Goal: Transaction & Acquisition: Purchase product/service

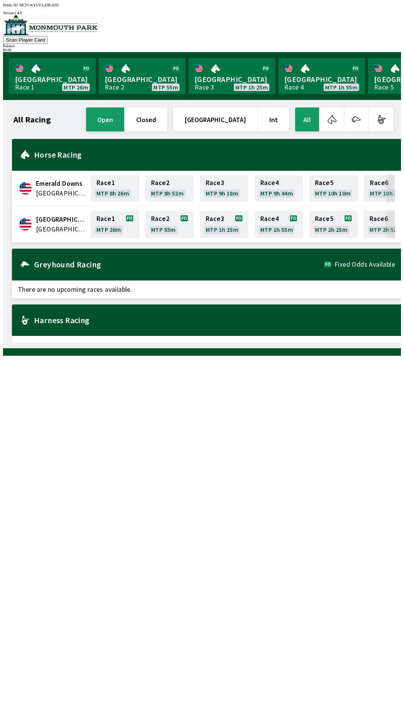
click at [43, 120] on h1 "All Racing" at bounding box center [31, 119] width 37 height 6
click at [275, 115] on button "Int" at bounding box center [273, 119] width 31 height 24
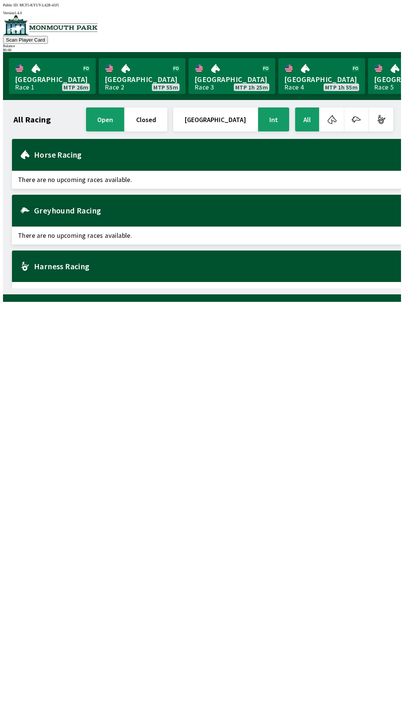
click at [228, 113] on button "[GEOGRAPHIC_DATA]" at bounding box center [215, 119] width 84 height 24
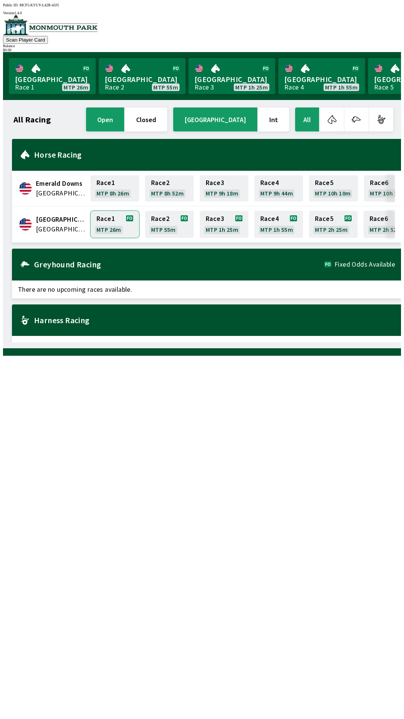
click at [121, 225] on link "Race 1 MTP 26m" at bounding box center [115, 224] width 49 height 27
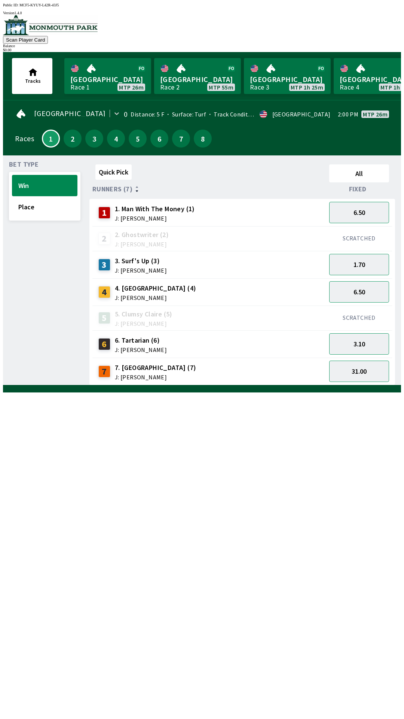
click at [359, 357] on div "31.00" at bounding box center [359, 370] width 66 height 27
click at [372, 339] on button "3.10" at bounding box center [359, 343] width 60 height 21
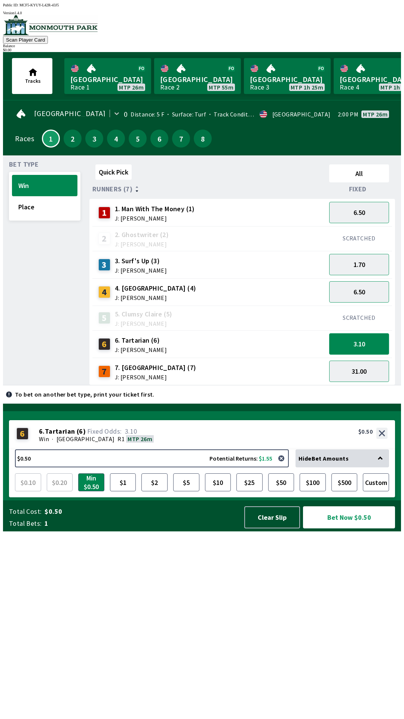
click at [329, 333] on button "3.10" at bounding box center [359, 343] width 60 height 21
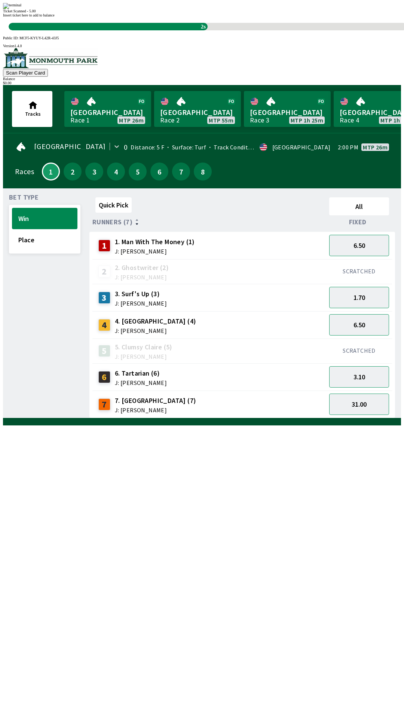
click at [338, 418] on div "Quick Pick All Runners (7) Fixed 1 1. Man With The Money (1) J: [PERSON_NAME] 6…" at bounding box center [245, 306] width 312 height 224
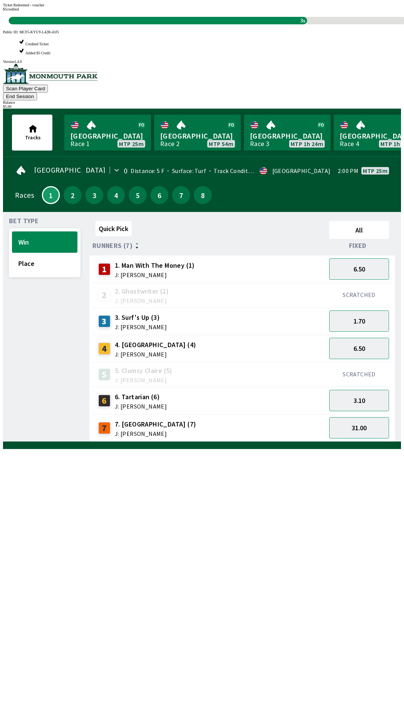
click at [341, 442] on div "Quick Pick All Runners (7) Fixed 1 1. Man With The Money (1) J: [PERSON_NAME] 6…" at bounding box center [245, 330] width 312 height 224
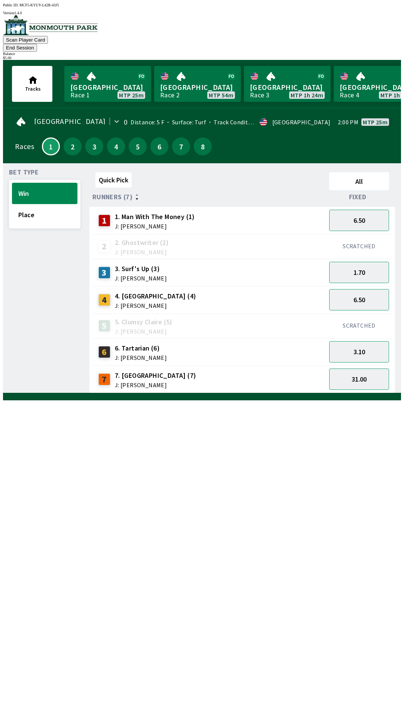
click at [377, 234] on div "SCRATCHED" at bounding box center [359, 246] width 66 height 25
click at [372, 210] on button "6.50" at bounding box center [359, 220] width 60 height 21
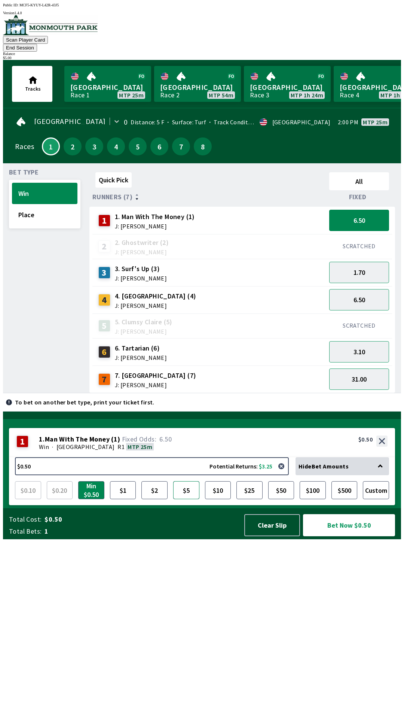
click at [189, 499] on button "$5" at bounding box center [186, 490] width 26 height 18
click at [350, 536] on button "Bet Now $5.00" at bounding box center [349, 525] width 92 height 22
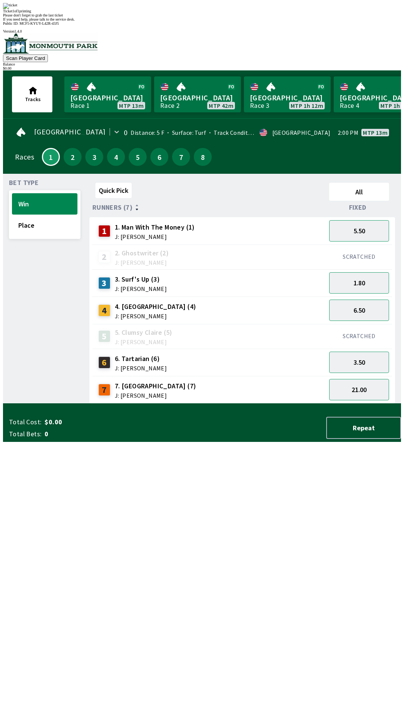
click at [150, 21] on div "Ticket 1 of 1 printing Please don't forget to grab the last ticket If you need …" at bounding box center [202, 12] width 398 height 18
click at [185, 13] on div "Ticket 1 of 1 printing" at bounding box center [202, 11] width 398 height 4
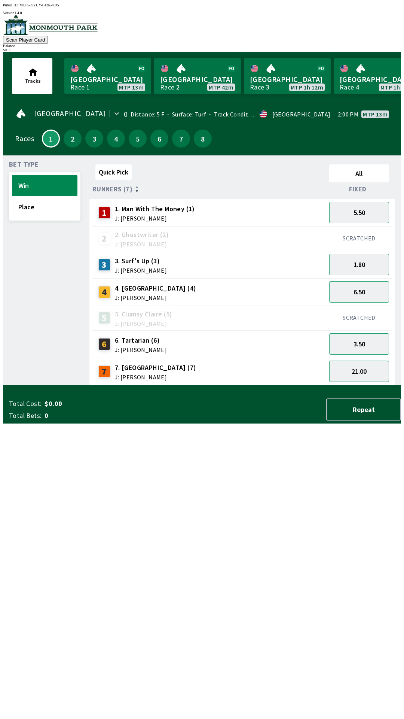
click at [368, 48] on div "$ 0.00" at bounding box center [202, 50] width 398 height 4
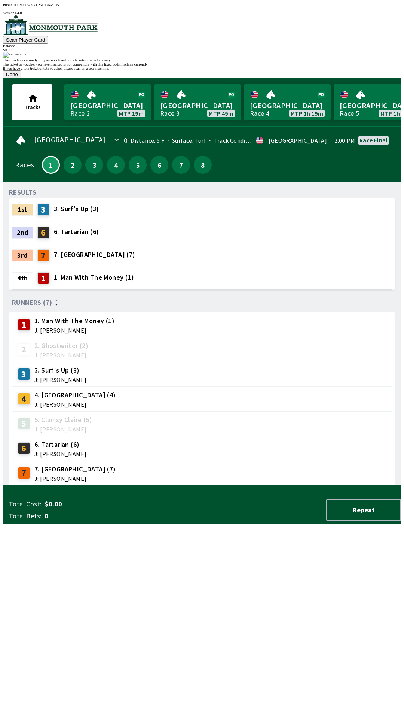
click at [159, 315] on div "1 1. Man With The Money (1) J: [PERSON_NAME]" at bounding box center [202, 324] width 374 height 19
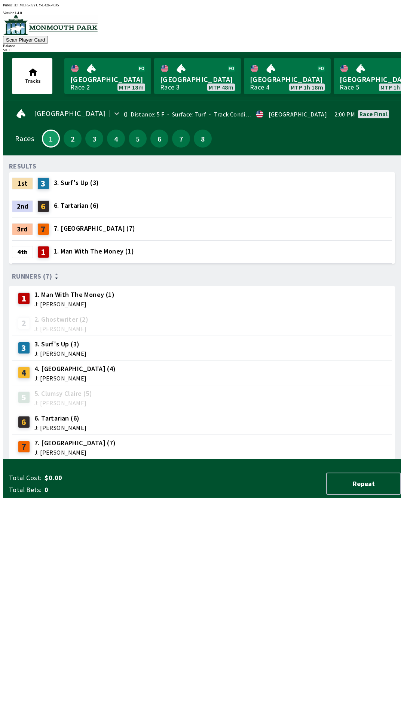
click at [213, 459] on div "RESULTS 1st 3 3. Surf's Up (3) 2nd 6 6. Tartarian (6) 3rd 7 7. Magic Bay (7) 4t…" at bounding box center [205, 310] width 392 height 298
click at [220, 459] on div "RESULTS 1st 3 3. Surf's Up (3) 2nd 6 6. Tartarian (6) 3rd 7 7. Magic Bay (7) 4t…" at bounding box center [205, 310] width 392 height 298
click at [226, 459] on div "RESULTS 1st 3 3. Surf's Up (3) 2nd 6 6. Tartarian (6) 3rd 7 7. Magic Bay (7) 4t…" at bounding box center [205, 310] width 392 height 298
click at [27, 18] on div at bounding box center [202, 25] width 398 height 21
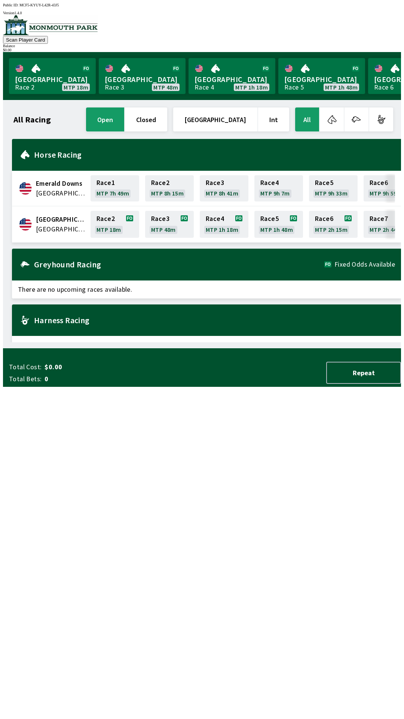
click at [334, 20] on div "Scan Player Card Balance $ 0.00" at bounding box center [202, 33] width 398 height 37
click at [48, 36] on button "Scan Player Card" at bounding box center [25, 40] width 45 height 8
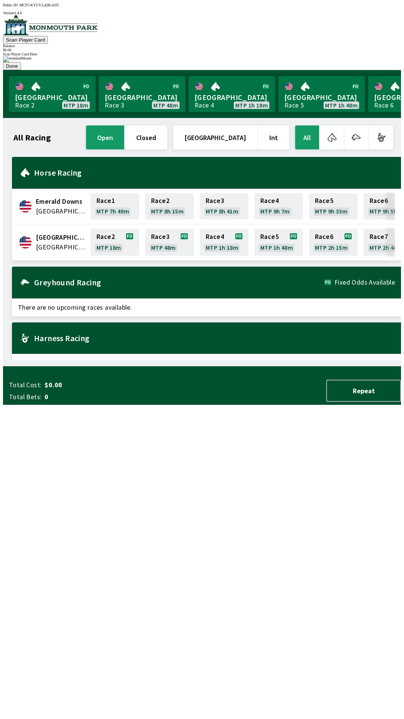
click at [257, 360] on div "All Racing open closed United States Int All Emerald Downs [GEOGRAPHIC_DATA] Ra…" at bounding box center [205, 242] width 392 height 236
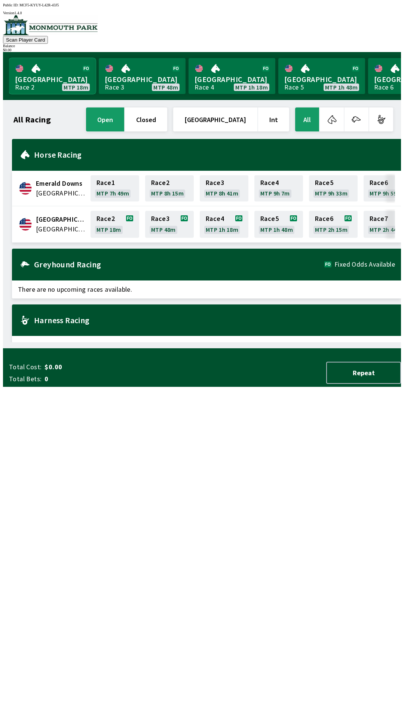
click at [37, 70] on link "[GEOGRAPHIC_DATA] Race 2 MTP 18m" at bounding box center [52, 76] width 87 height 36
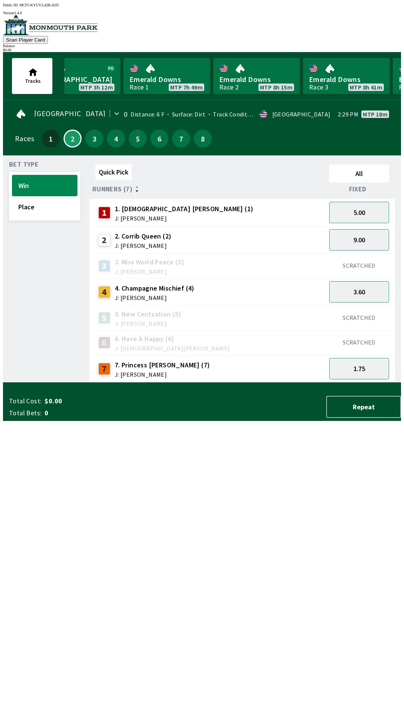
scroll to position [0, 732]
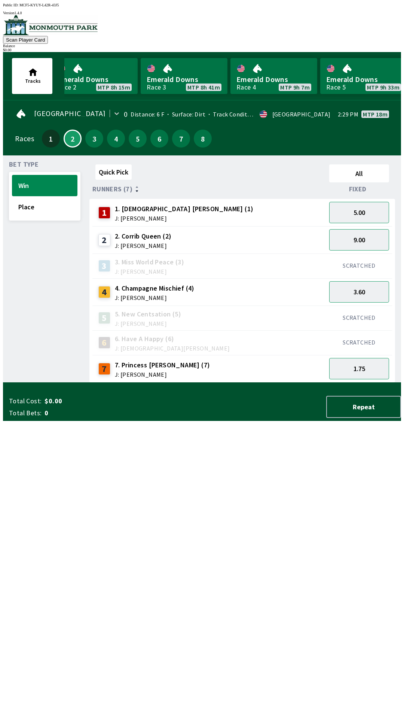
click at [368, 48] on div "$ 0.00" at bounding box center [202, 50] width 398 height 4
click at [371, 48] on div "$ 0.00" at bounding box center [202, 50] width 398 height 4
click at [89, 135] on button "3" at bounding box center [94, 139] width 18 height 18
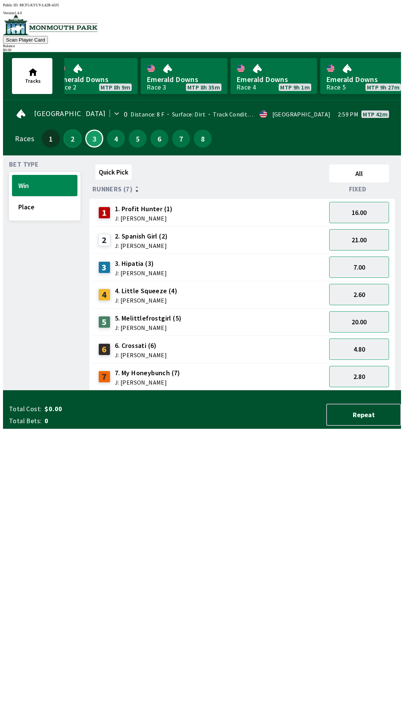
click at [71, 140] on button "2" at bounding box center [73, 139] width 18 height 18
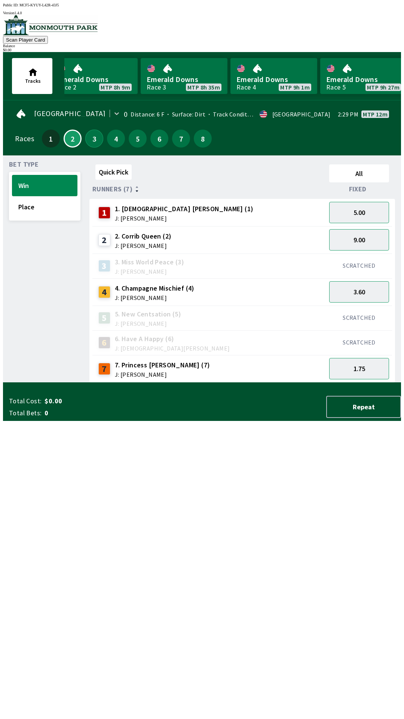
click at [87, 138] on button "3" at bounding box center [94, 139] width 18 height 18
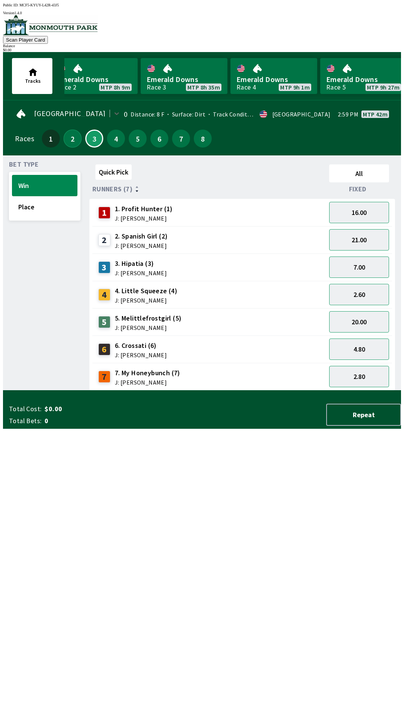
click at [68, 139] on button "2" at bounding box center [73, 139] width 18 height 18
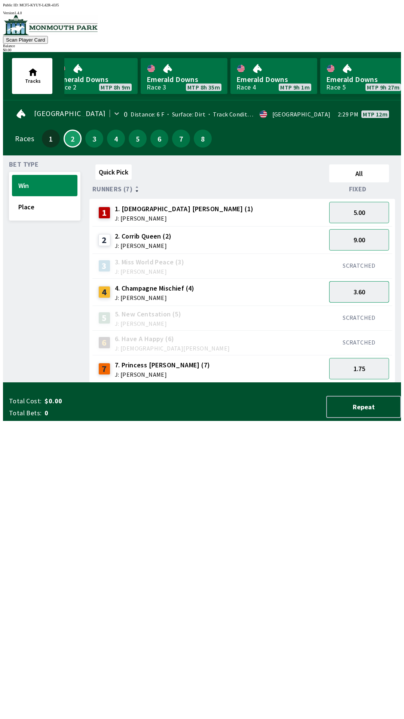
click at [361, 286] on button "3.60" at bounding box center [359, 291] width 60 height 21
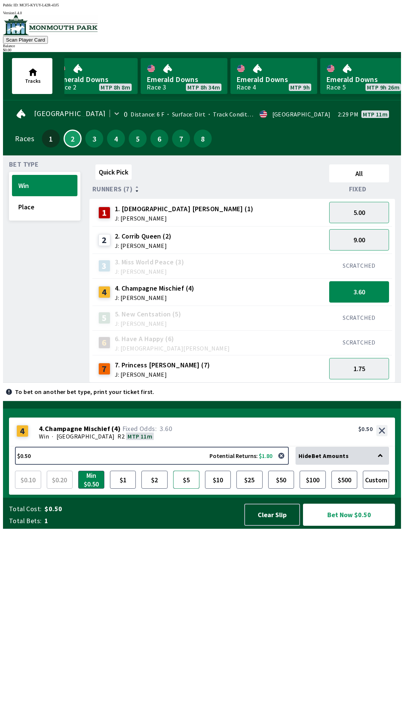
click at [182, 488] on button "$5" at bounding box center [186, 480] width 26 height 18
click at [223, 488] on button "$10" at bounding box center [218, 480] width 26 height 18
click at [352, 526] on button "Bet Now $10.00" at bounding box center [349, 514] width 92 height 22
click at [344, 526] on button "Bet Now $10.00" at bounding box center [349, 514] width 92 height 22
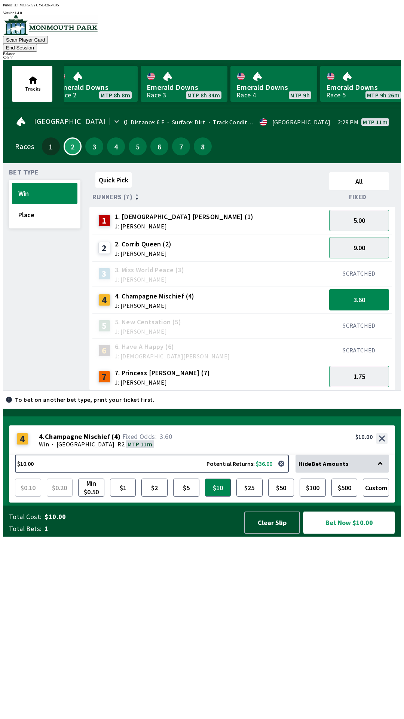
click at [359, 533] on button "Bet Now $10.00" at bounding box center [349, 522] width 92 height 22
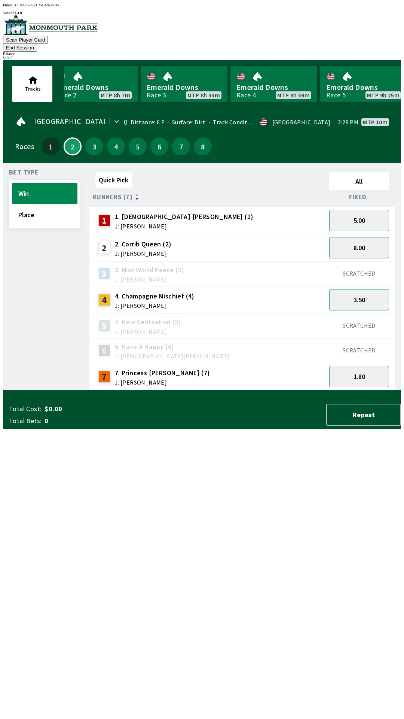
click at [147, 390] on div "Quick Pick All Runners (7) Fixed 1 1. [DEMOGRAPHIC_DATA] [PERSON_NAME] (1) J: […" at bounding box center [245, 279] width 312 height 221
click at [29, 205] on button "Place" at bounding box center [45, 214] width 66 height 21
click at [14, 189] on button "Win" at bounding box center [45, 193] width 66 height 21
click at [88, 137] on button "3" at bounding box center [94, 146] width 18 height 18
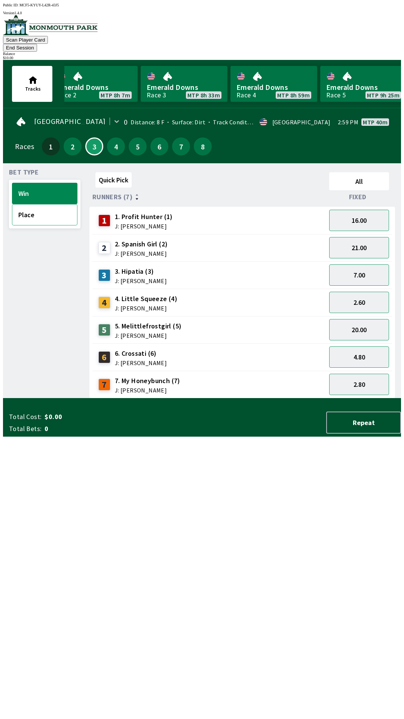
click at [21, 204] on button "Place" at bounding box center [45, 214] width 66 height 21
click at [17, 187] on button "Win" at bounding box center [45, 193] width 66 height 21
click at [364, 378] on button "2.80" at bounding box center [359, 384] width 60 height 21
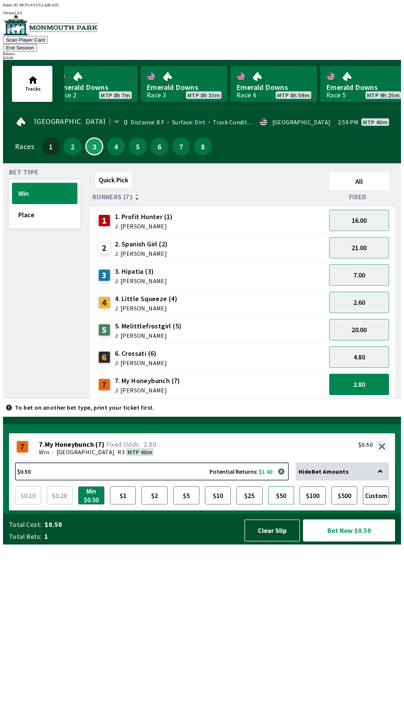
click at [281, 504] on button "$50" at bounding box center [281, 495] width 26 height 18
click at [272, 541] on button "Clear Slip" at bounding box center [272, 530] width 56 height 22
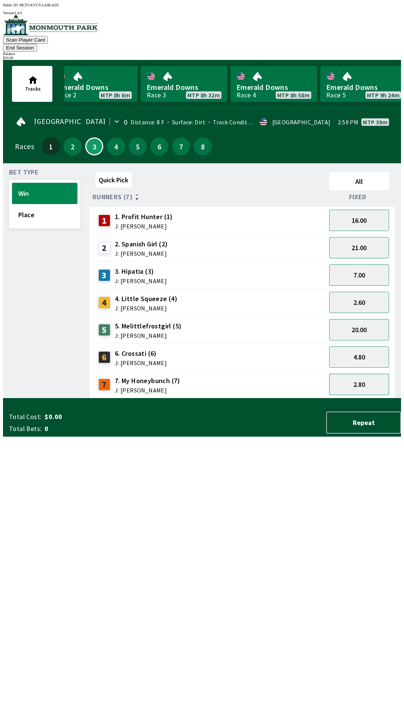
click at [370, 374] on button "2.80" at bounding box center [359, 384] width 60 height 21
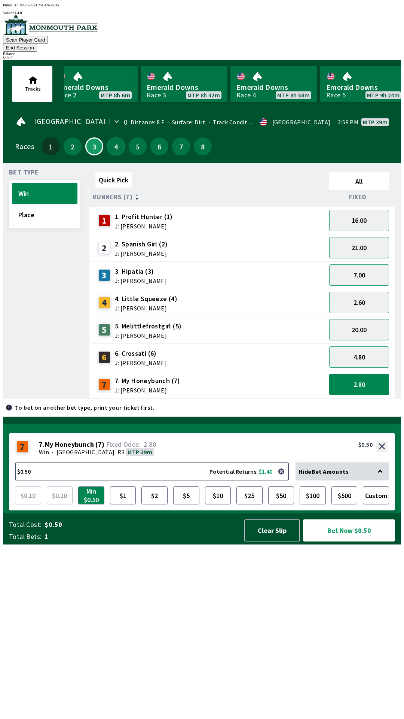
click at [117, 137] on button "4" at bounding box center [116, 146] width 18 height 18
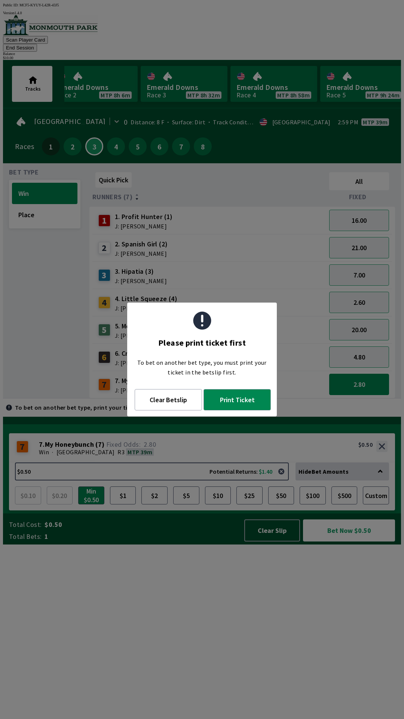
click at [106, 194] on span "Runners (7)" at bounding box center [112, 197] width 40 height 6
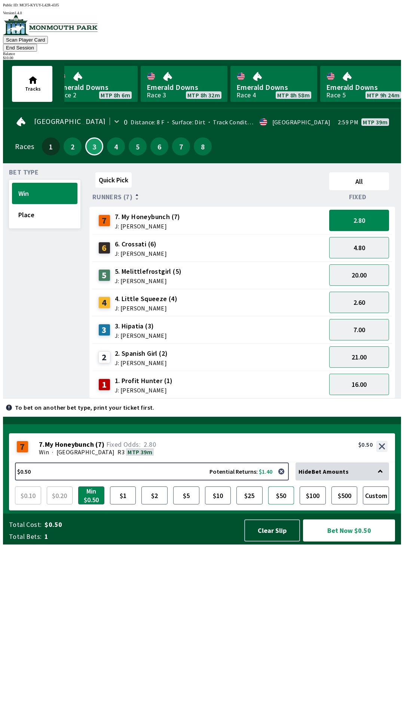
click at [280, 504] on button "$50" at bounding box center [281, 495] width 26 height 18
click at [345, 541] on button "Bet Now $50.00" at bounding box center [349, 530] width 92 height 22
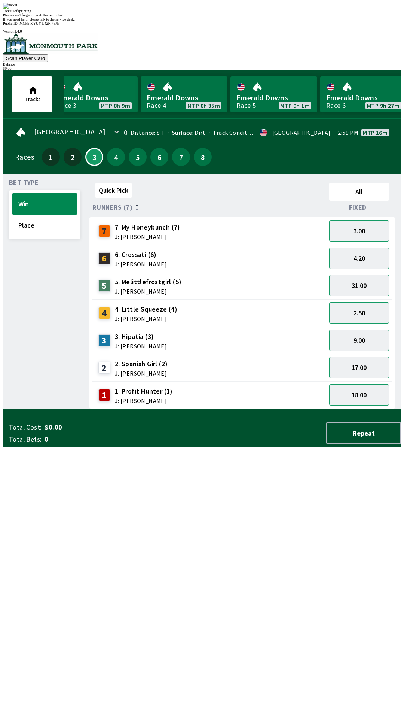
click at [185, 21] on div "Ticket 1 of 1 printing Please don't forget to grab the last ticket If you need …" at bounding box center [202, 12] width 398 height 18
